Goal: Find specific page/section: Find specific page/section

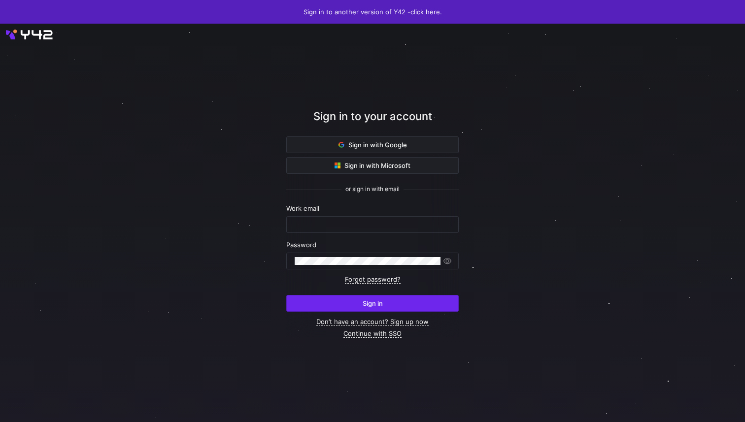
type input "[EMAIL_ADDRESS][PERSON_NAME][DOMAIN_NAME]"
click at [424, 303] on span "submit" at bounding box center [372, 304] width 171 height 16
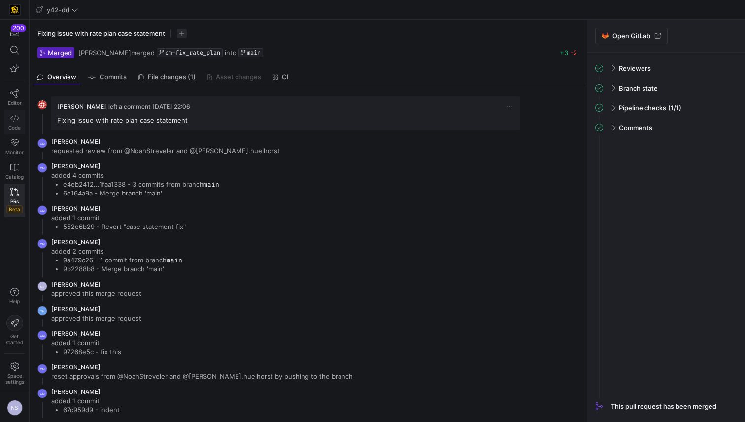
click at [16, 118] on icon at bounding box center [14, 118] width 9 height 9
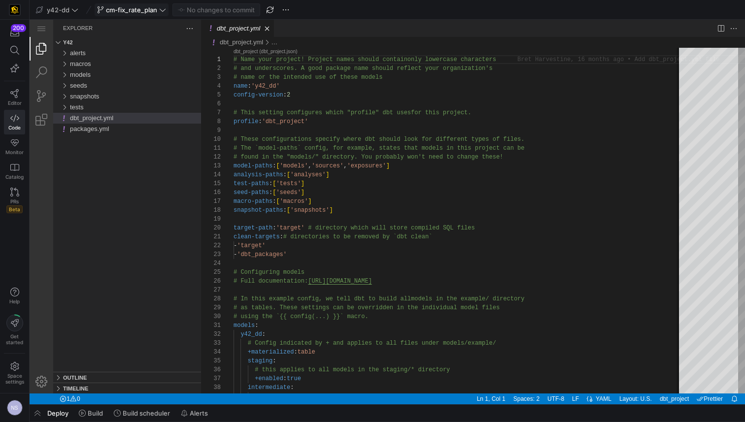
click at [142, 12] on span "cm-fix_rate_plan" at bounding box center [131, 10] width 51 height 8
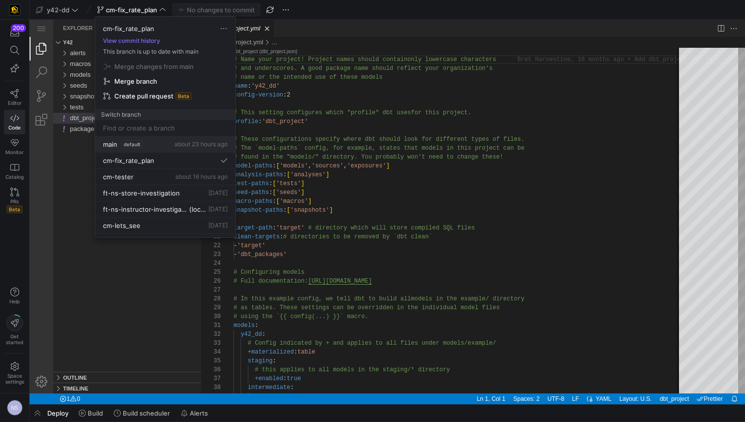
click at [174, 142] on span "about 23 hours ago" at bounding box center [200, 143] width 53 height 7
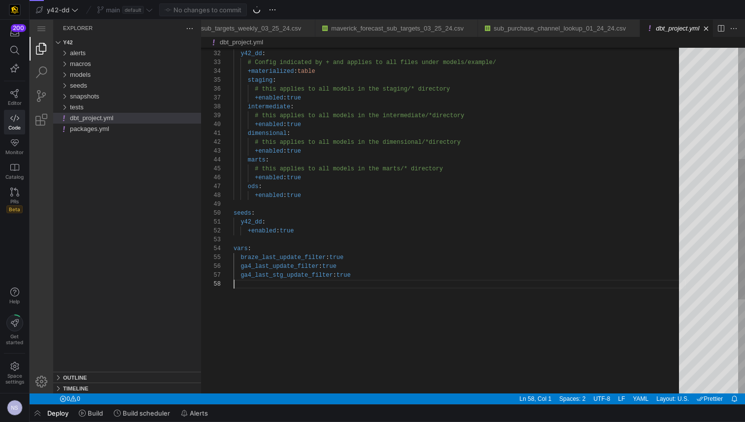
scroll to position [62, 0]
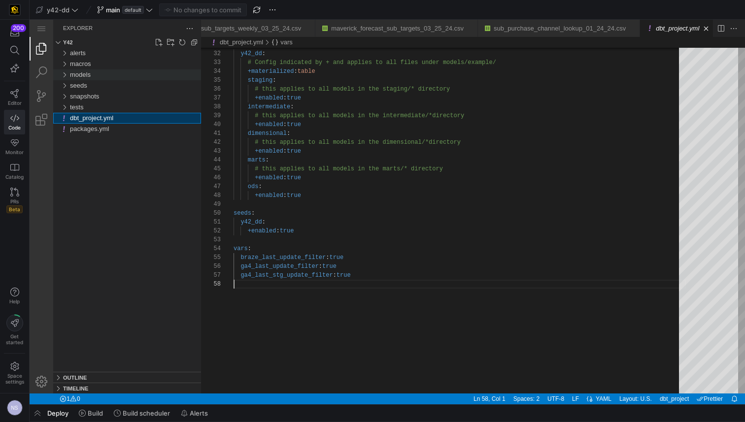
click at [95, 77] on div "models" at bounding box center [135, 74] width 131 height 11
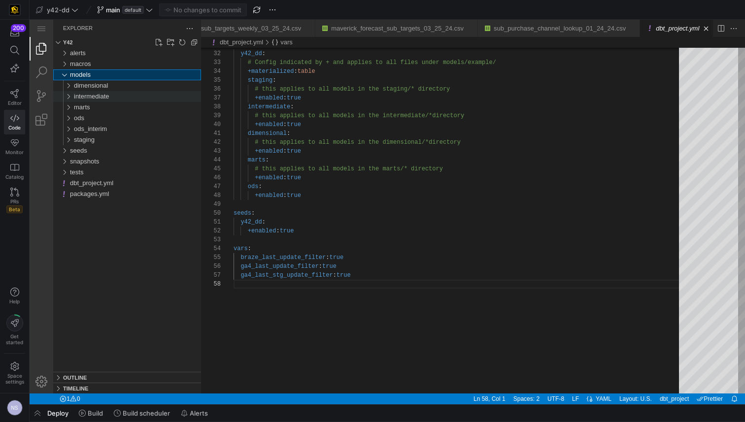
click at [109, 97] on span "intermediate" at bounding box center [91, 96] width 35 height 7
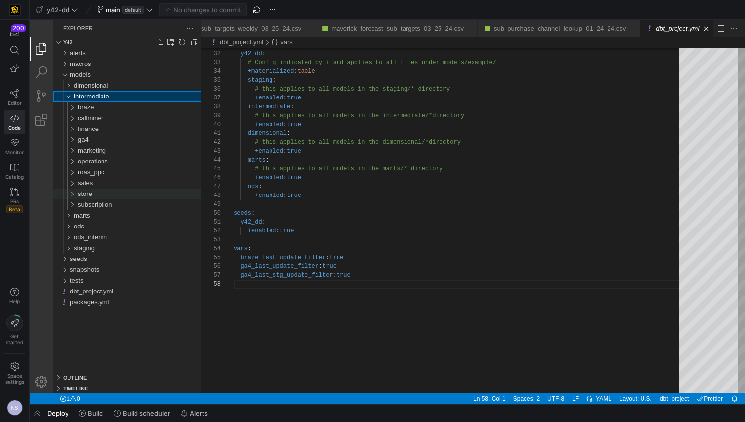
click at [100, 196] on div "store" at bounding box center [139, 194] width 123 height 11
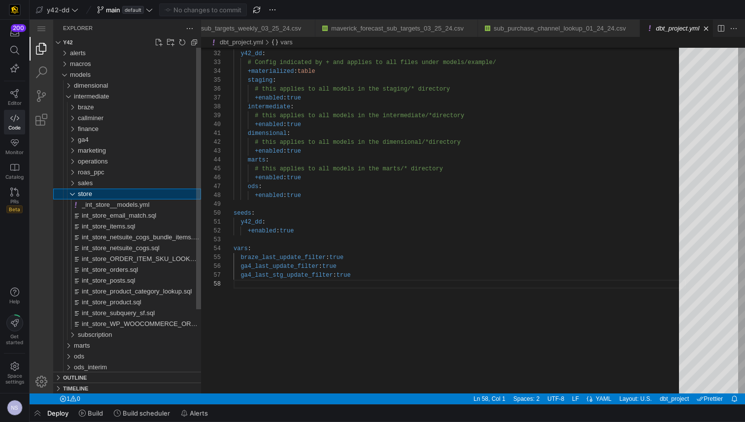
click at [107, 195] on div "store" at bounding box center [139, 194] width 123 height 11
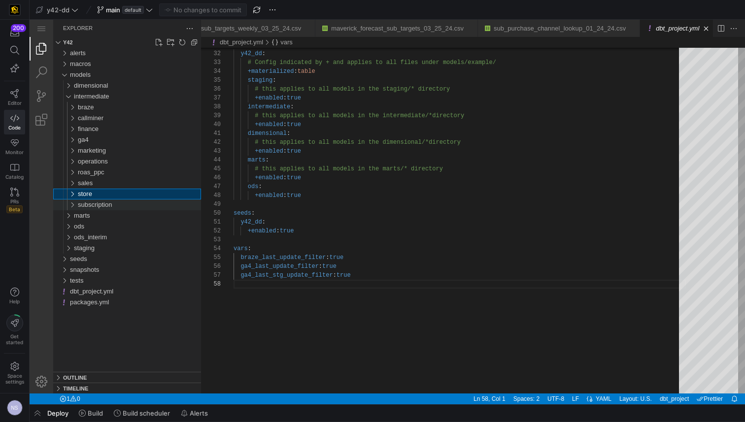
click at [107, 203] on span "subscription" at bounding box center [95, 204] width 34 height 7
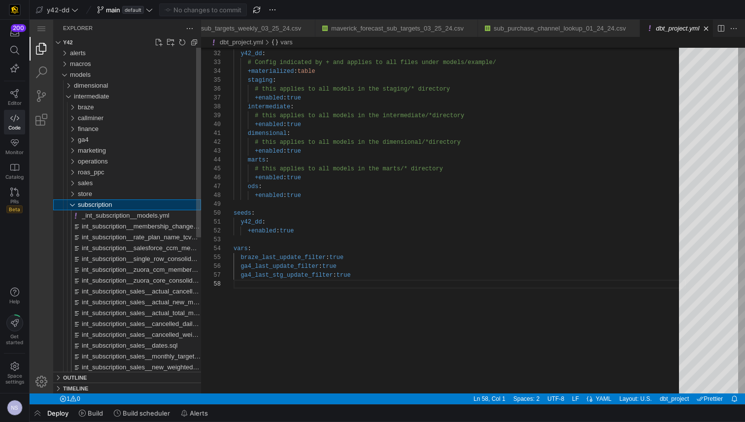
click at [107, 203] on span "subscription" at bounding box center [95, 204] width 34 height 7
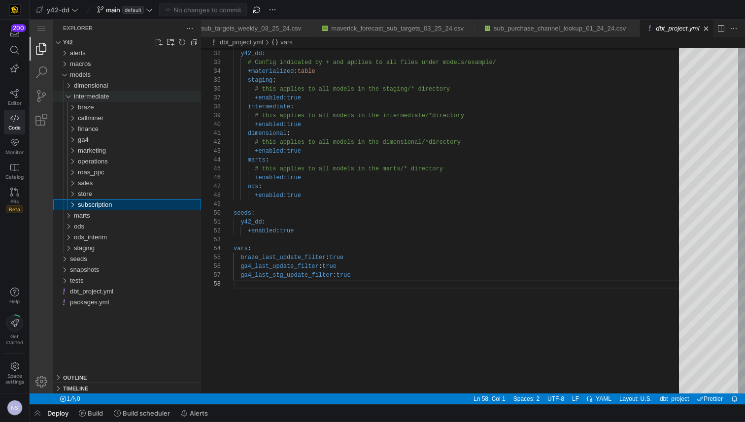
click at [97, 99] on span "intermediate" at bounding box center [91, 96] width 35 height 7
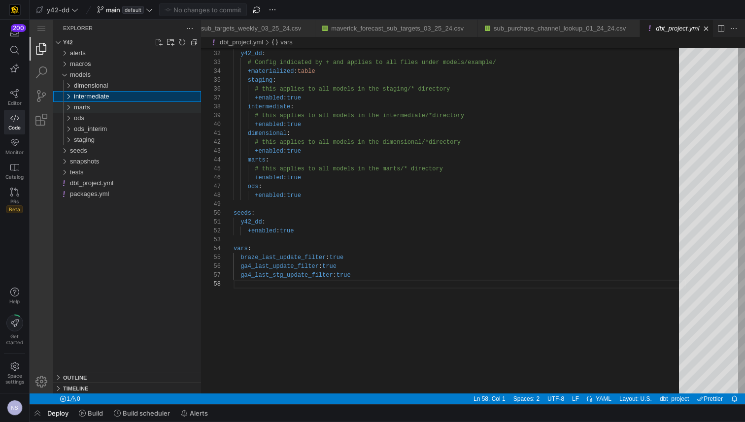
click at [97, 107] on div "marts" at bounding box center [137, 107] width 127 height 11
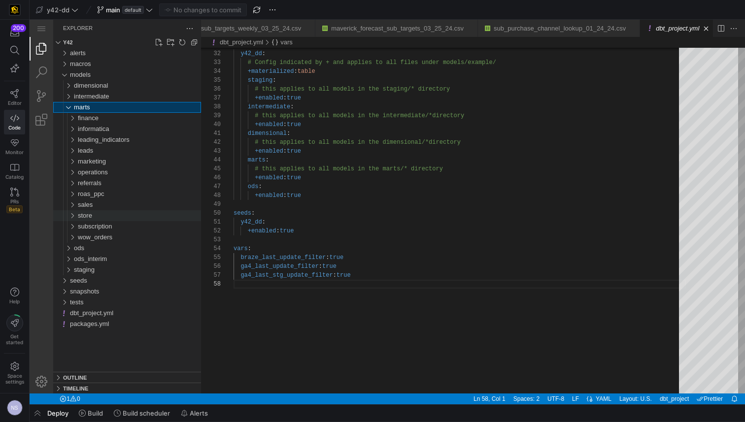
click at [116, 217] on div "store" at bounding box center [139, 215] width 123 height 11
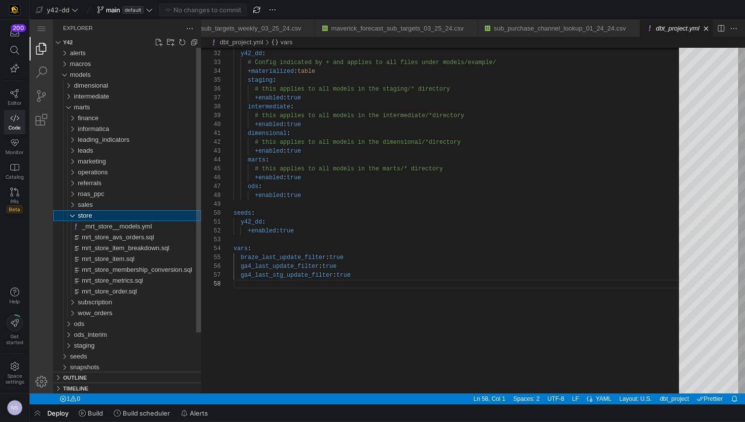
click at [102, 214] on div "store" at bounding box center [139, 215] width 123 height 11
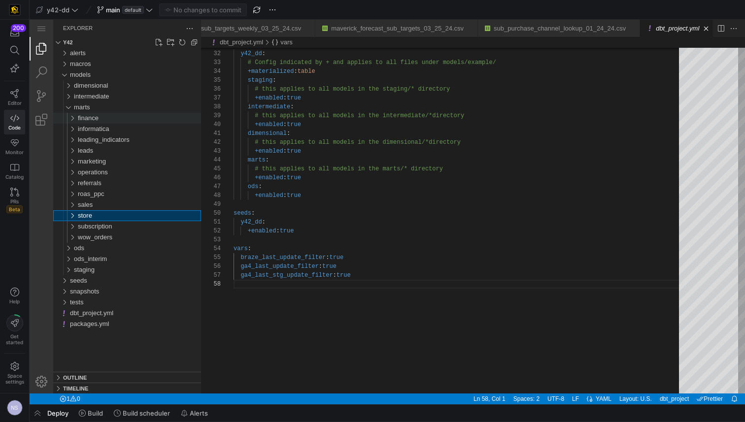
click at [108, 113] on div "finance" at bounding box center [139, 118] width 123 height 11
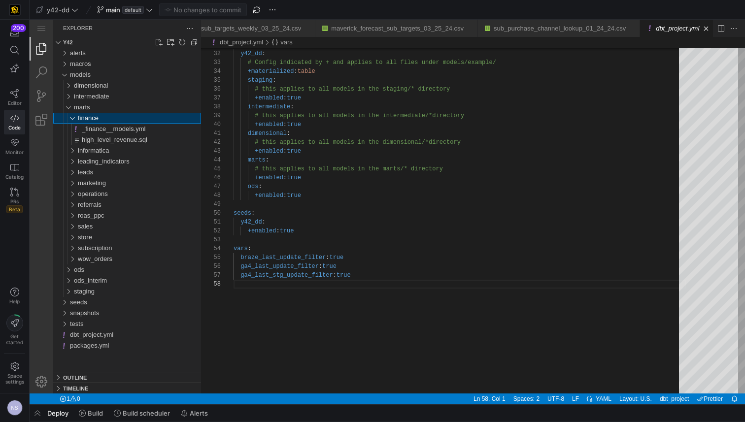
click at [107, 116] on div "finance" at bounding box center [139, 118] width 123 height 11
click at [103, 129] on span "informatica" at bounding box center [94, 128] width 32 height 7
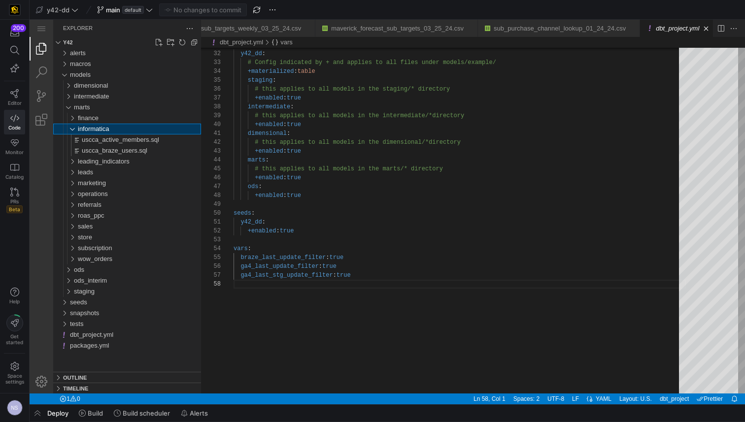
click at [103, 129] on span "informatica" at bounding box center [94, 128] width 32 height 7
click at [99, 138] on span "leading_indicators" at bounding box center [104, 139] width 52 height 7
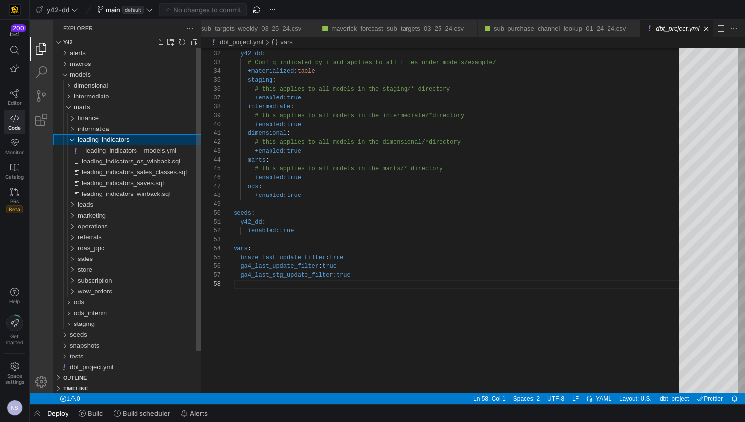
click at [99, 138] on span "leading_indicators" at bounding box center [104, 139] width 52 height 7
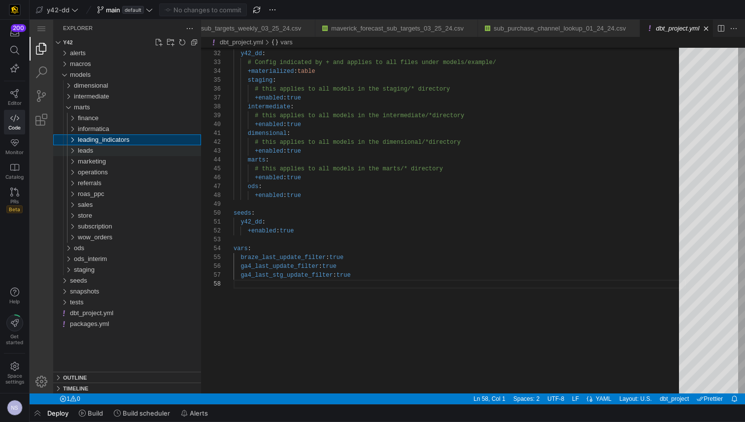
click at [95, 147] on div "leads" at bounding box center [139, 150] width 123 height 11
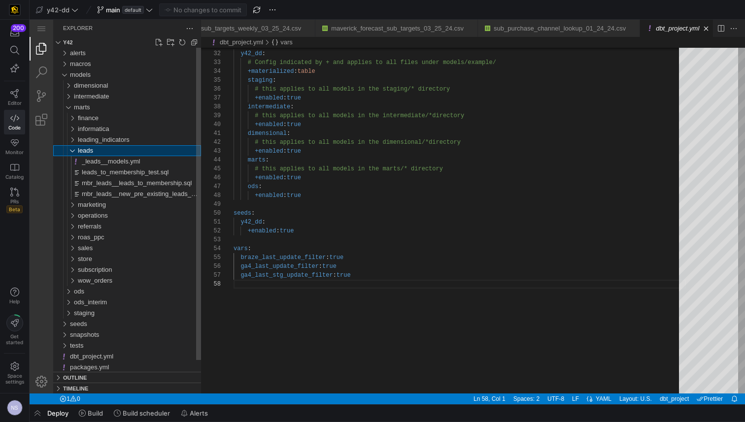
click at [95, 147] on div "leads" at bounding box center [139, 150] width 123 height 11
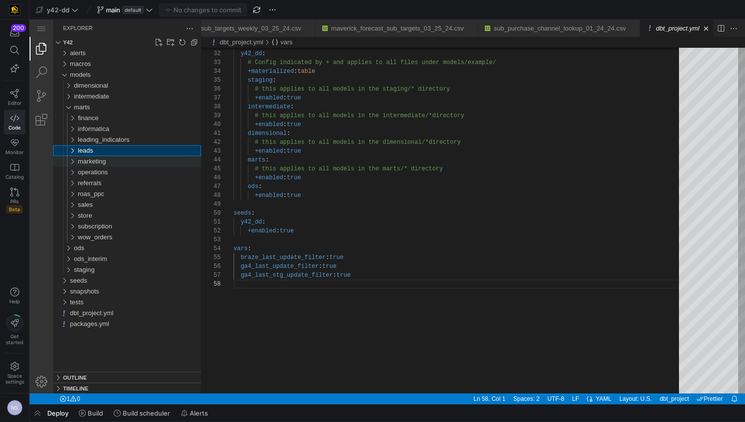
click at [93, 164] on span "marketing" at bounding box center [92, 161] width 28 height 7
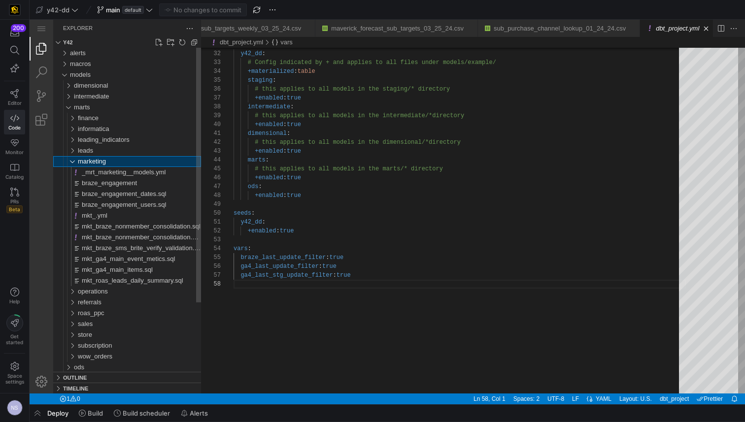
click at [93, 163] on span "marketing" at bounding box center [92, 161] width 28 height 7
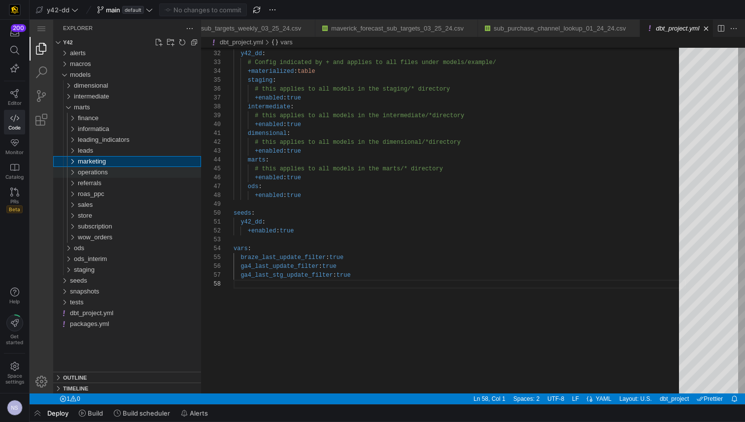
click at [92, 171] on span "operations" at bounding box center [93, 172] width 30 height 7
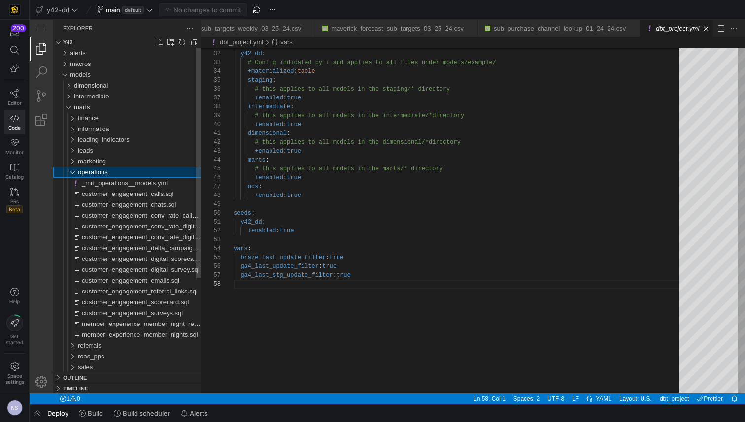
click at [92, 171] on span "operations" at bounding box center [93, 172] width 30 height 7
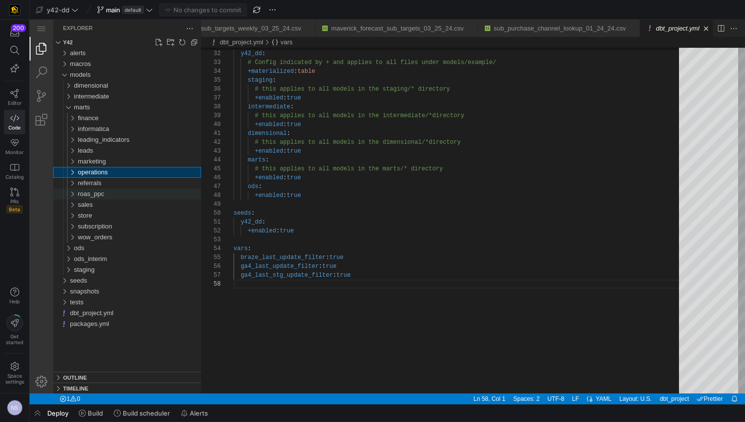
click at [90, 190] on div "roas_ppc" at bounding box center [139, 194] width 123 height 11
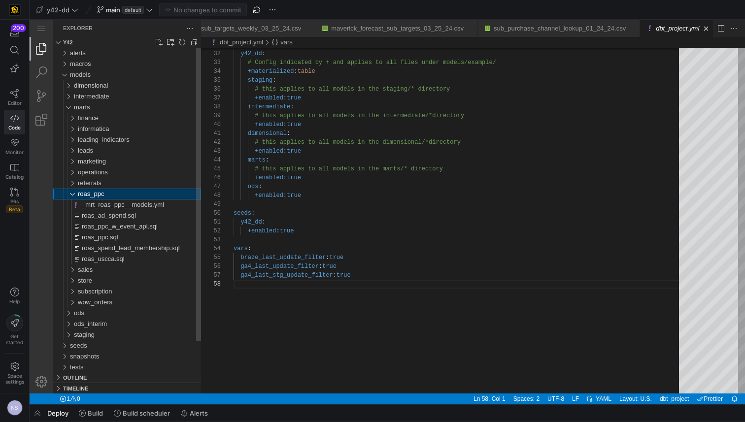
click at [90, 190] on span "roas_ppc" at bounding box center [91, 193] width 26 height 7
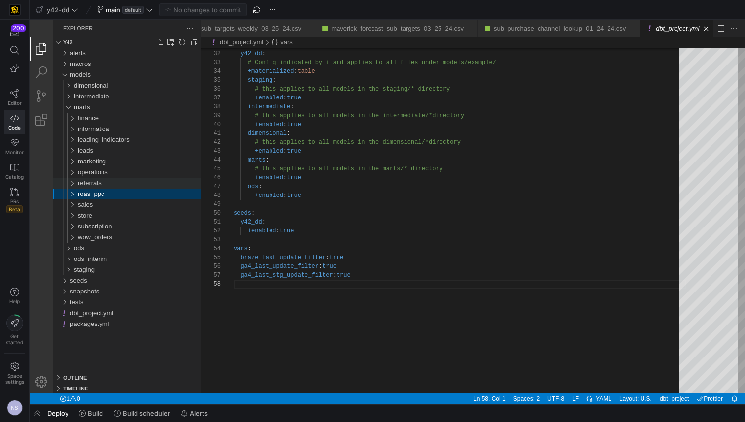
click at [91, 185] on span "referrals" at bounding box center [90, 182] width 24 height 7
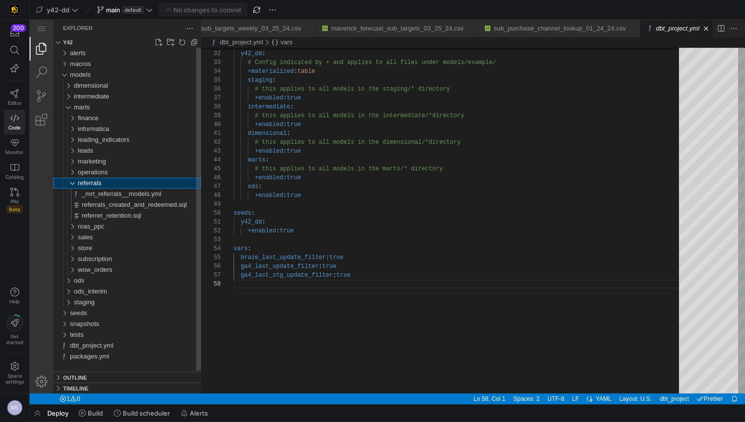
click at [91, 185] on span "referrals" at bounding box center [90, 182] width 24 height 7
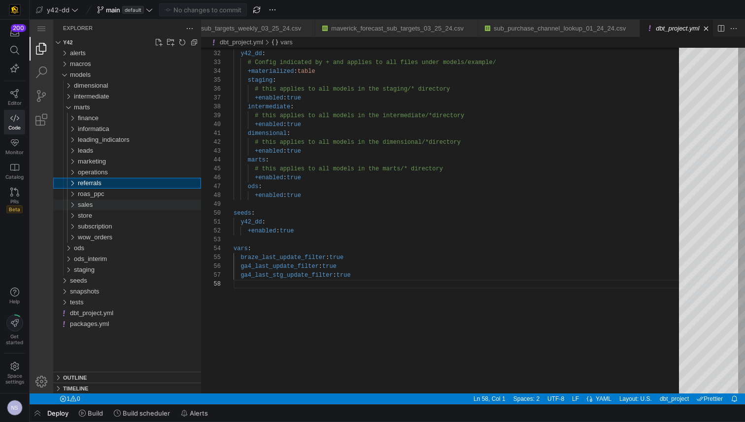
click at [86, 202] on span "sales" at bounding box center [85, 204] width 15 height 7
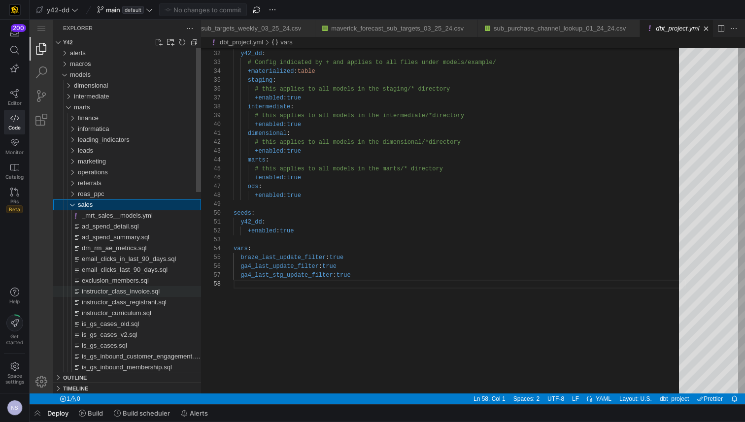
click at [137, 289] on span "instructor_class_invoice.sql" at bounding box center [121, 291] width 78 height 7
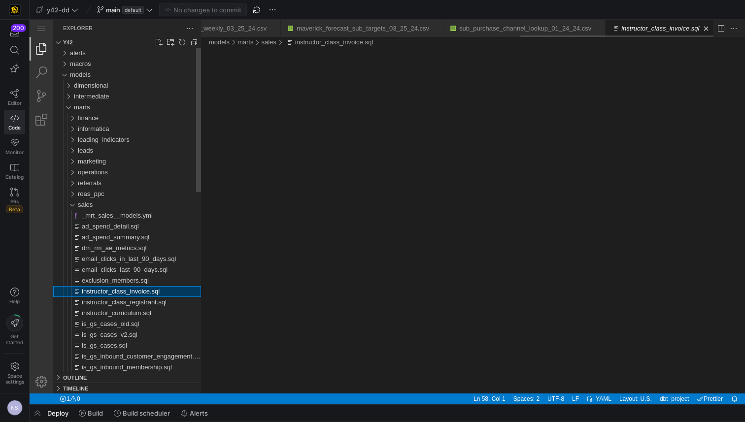
scroll to position [0, 845]
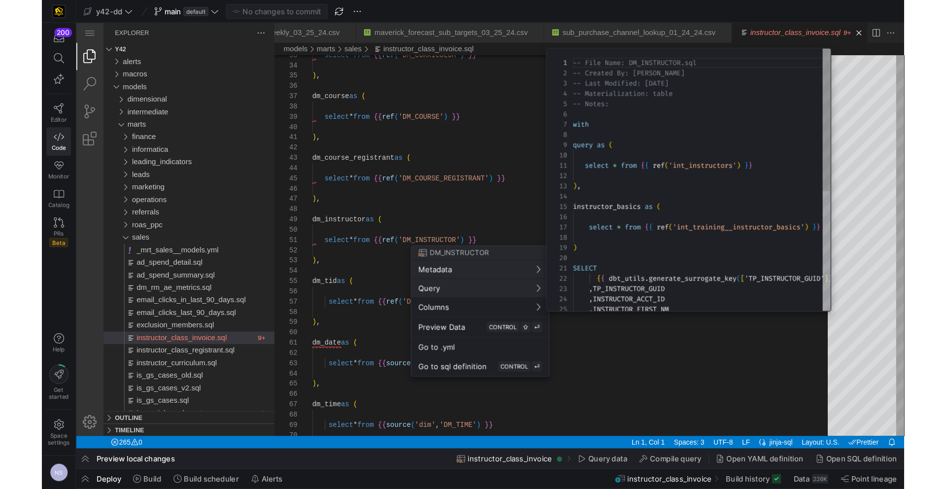
scroll to position [89, 0]
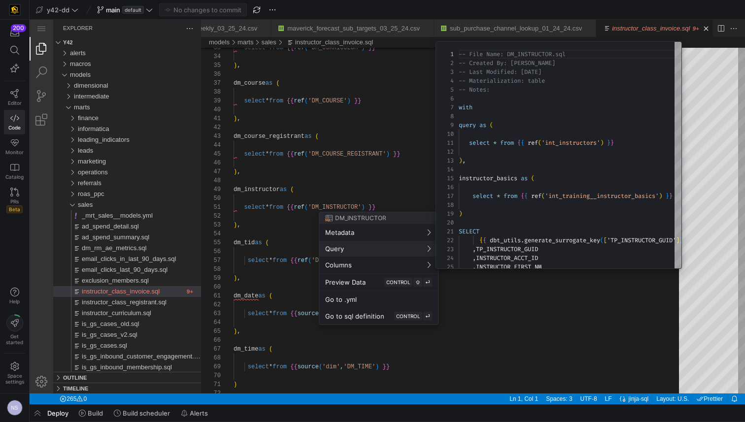
click at [496, 311] on div at bounding box center [372, 211] width 745 height 422
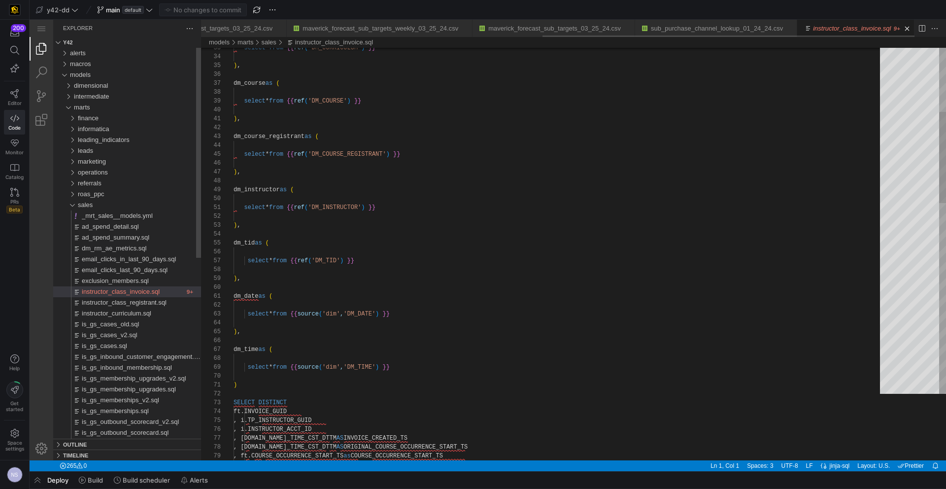
scroll to position [89, 0]
